Goal: Task Accomplishment & Management: Manage account settings

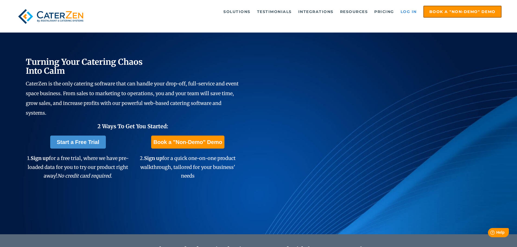
click at [406, 13] on link "Log in" at bounding box center [409, 11] width 22 height 11
click at [411, 12] on link "Log in" at bounding box center [409, 11] width 22 height 11
click at [407, 9] on link "Log in" at bounding box center [409, 11] width 22 height 11
